Goal: Communication & Community: Answer question/provide support

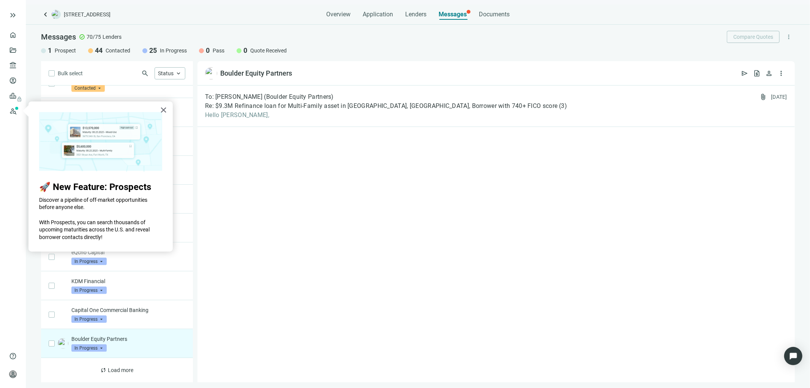
scroll to position [639, 0]
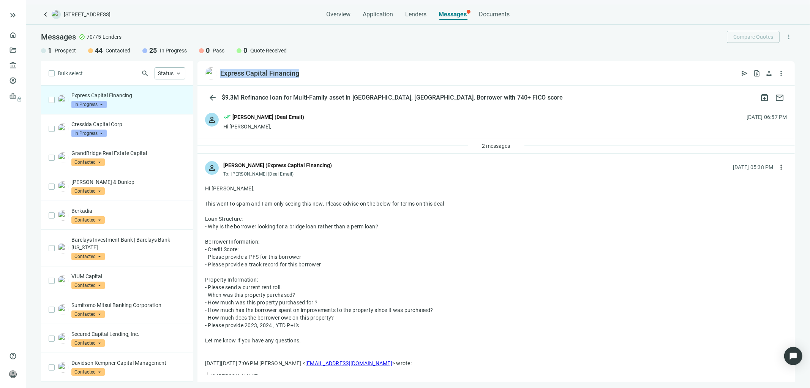
drag, startPoint x: 299, startPoint y: 73, endPoint x: 219, endPoint y: 72, distance: 79.8
click at [219, 72] on div "Express Capital Financing open_in_new" at bounding box center [252, 73] width 94 height 12
copy div "Express Capital Financing"
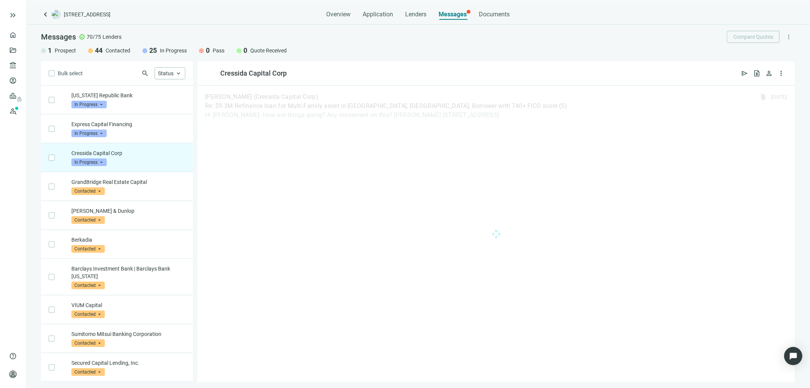
scroll to position [58, 0]
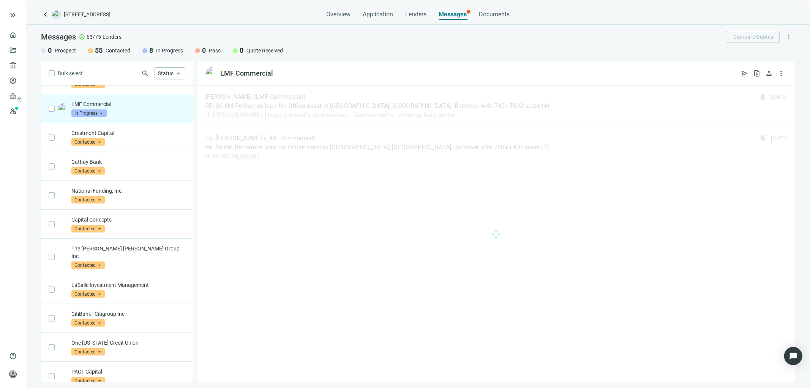
scroll to position [304, 0]
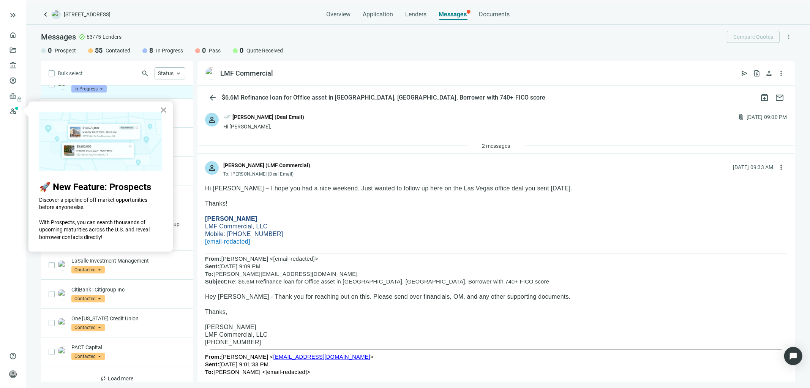
click at [165, 111] on button "×" at bounding box center [163, 110] width 7 height 12
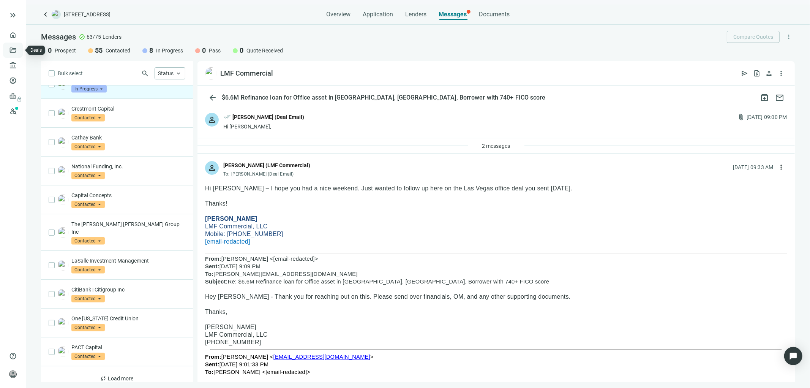
click at [19, 49] on link "Deals" at bounding box center [26, 50] width 14 height 6
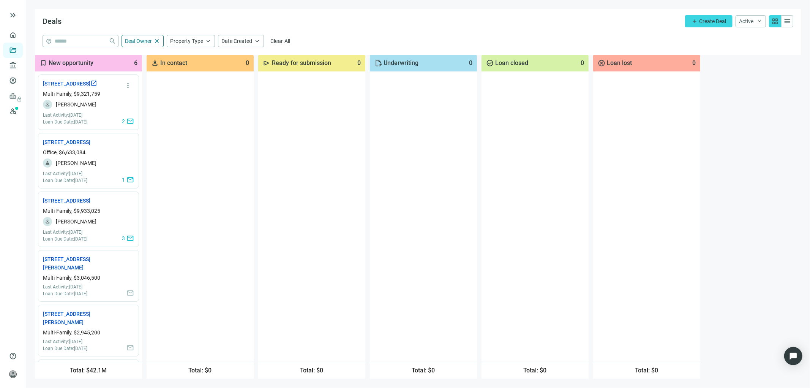
click at [84, 88] on link "7901 Brookriver Dr, Dallas, TX 75247 open_in_new" at bounding box center [70, 83] width 54 height 8
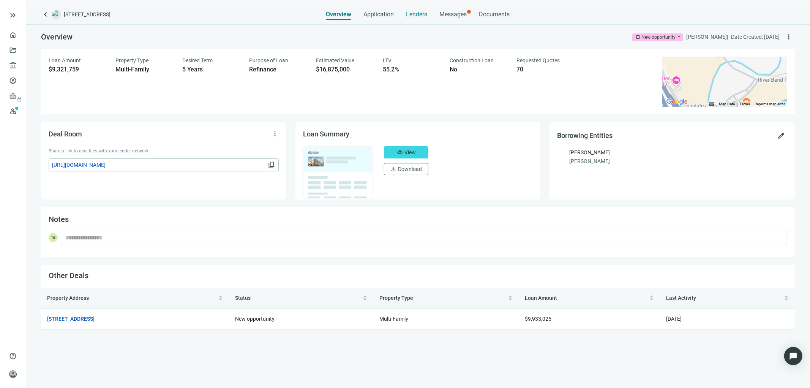
click at [415, 12] on span "Lenders" at bounding box center [416, 15] width 21 height 8
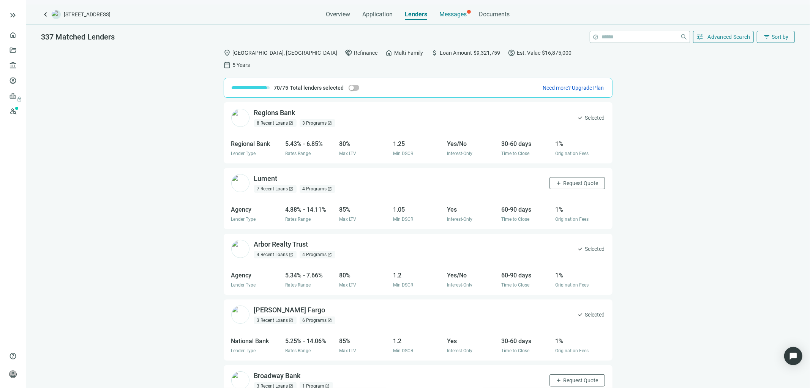
click at [455, 11] on span "Messages" at bounding box center [453, 14] width 27 height 7
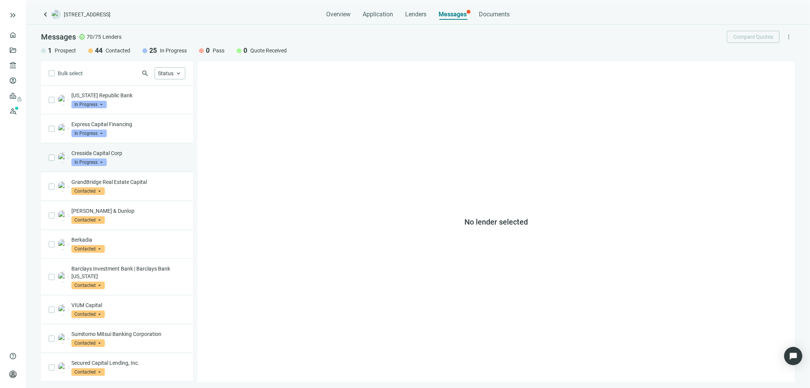
click at [116, 154] on p "Cressida Capital Corp" at bounding box center [128, 153] width 114 height 8
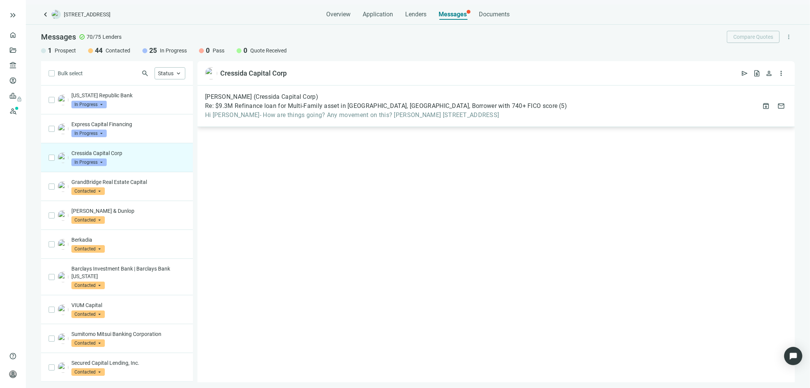
click at [540, 118] on div "[PERSON_NAME] (Cressida Capital Corp) Re: $9.3M Refinance loan for Multi-Family…" at bounding box center [496, 105] width 597 height 41
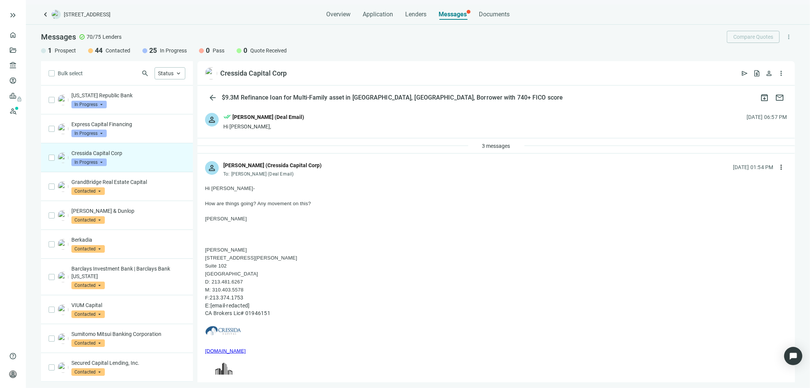
drag, startPoint x: 264, startPoint y: 352, endPoint x: 202, endPoint y: 248, distance: 121.1
